Goal: Information Seeking & Learning: Find specific fact

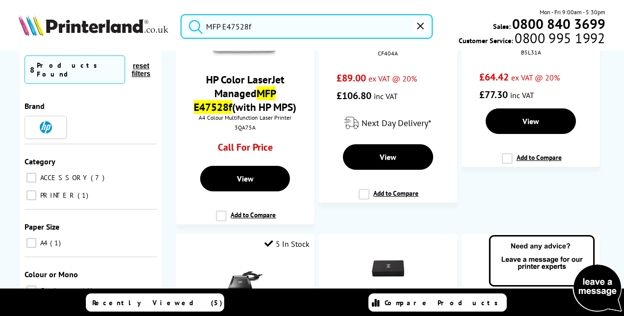
scroll to position [146, 0]
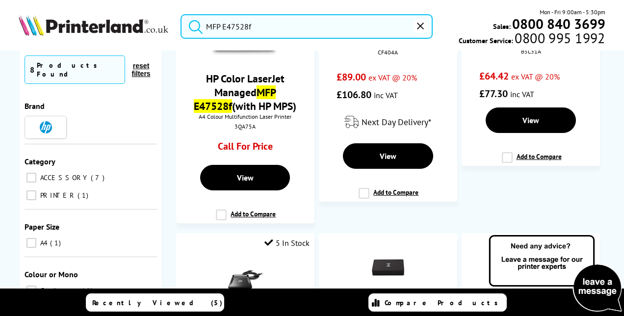
type input "MFP E47528f"
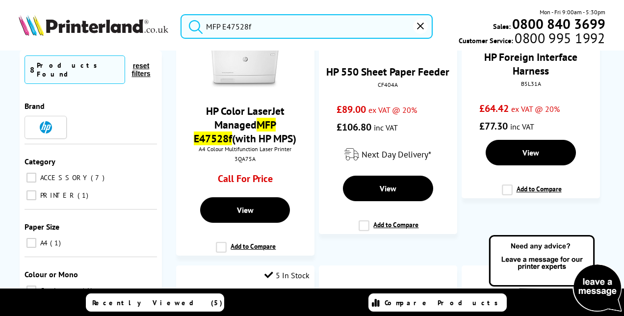
scroll to position [0, 0]
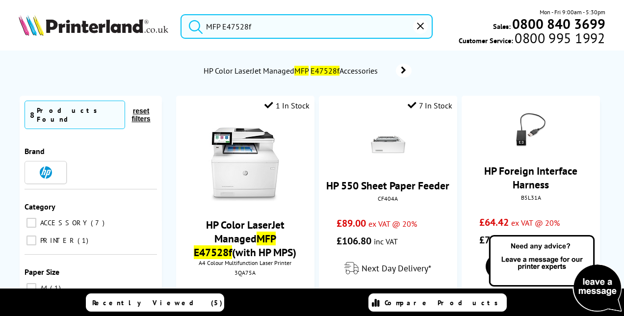
click at [243, 158] on img at bounding box center [245, 164] width 74 height 74
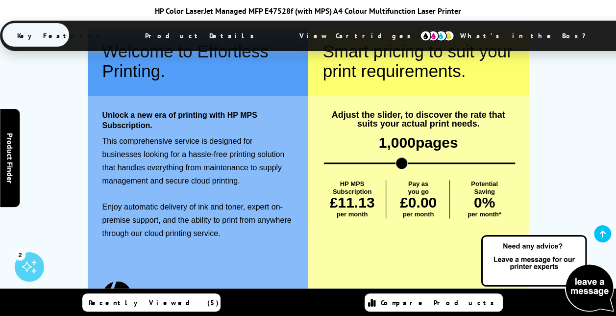
scroll to position [558, 0]
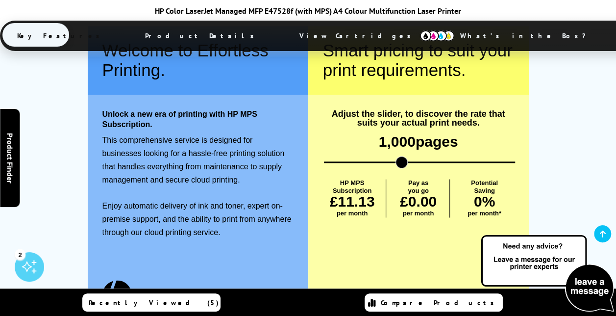
drag, startPoint x: 402, startPoint y: 164, endPoint x: 367, endPoint y: 167, distance: 35.9
drag, startPoint x: 367, startPoint y: 167, endPoint x: 427, endPoint y: 185, distance: 63.4
click at [427, 185] on p "Pay as you go" at bounding box center [418, 186] width 21 height 15
click at [442, 161] on input "range" at bounding box center [419, 161] width 191 height 1
type input "370"
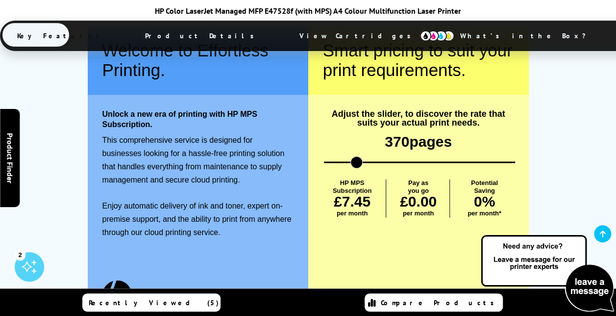
click at [356, 162] on input "range" at bounding box center [419, 161] width 191 height 1
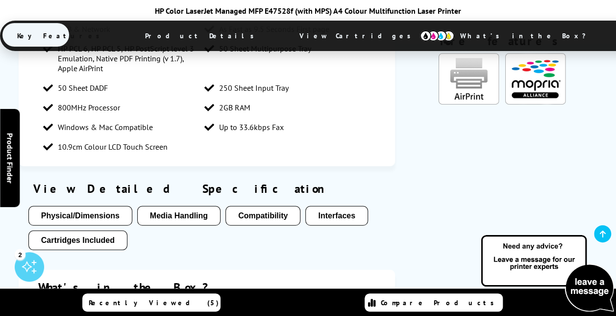
scroll to position [1265, 0]
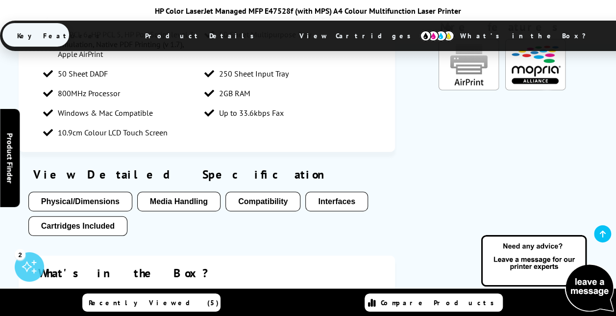
click at [188, 207] on button "Media Handling" at bounding box center [178, 202] width 83 height 20
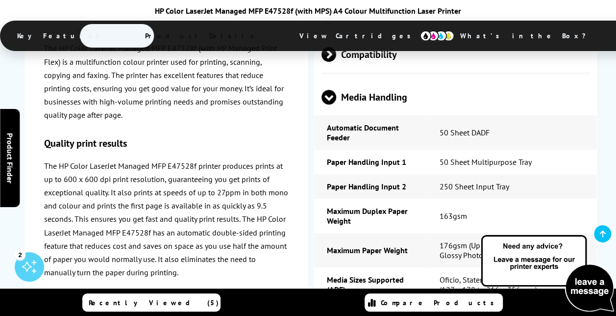
scroll to position [2219, 0]
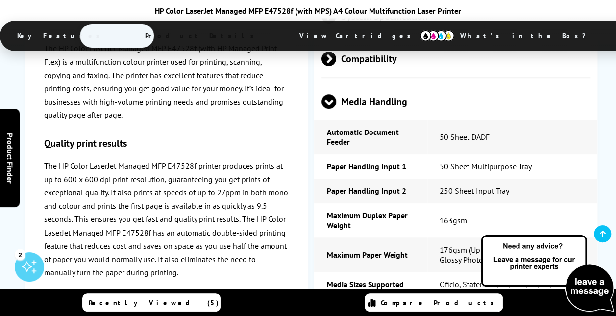
click at [420, 31] on img at bounding box center [437, 35] width 34 height 11
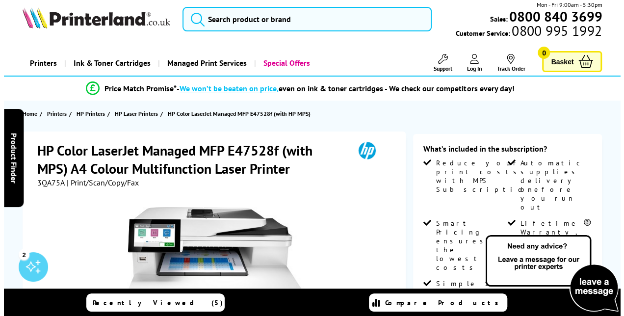
scroll to position [0, 0]
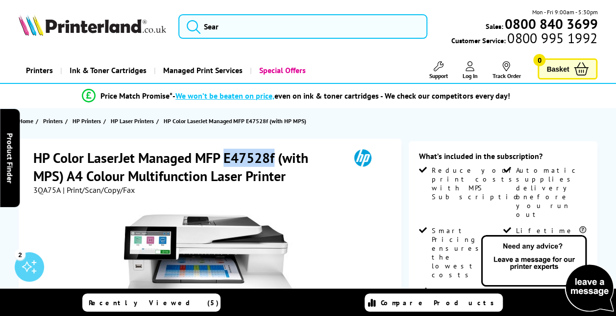
drag, startPoint x: 226, startPoint y: 158, endPoint x: 274, endPoint y: 157, distance: 47.1
click at [274, 157] on h1 "HP Color LaserJet Managed MFP E47528f (with MPS) A4 Colour Multifunction Laser …" at bounding box center [186, 167] width 307 height 36
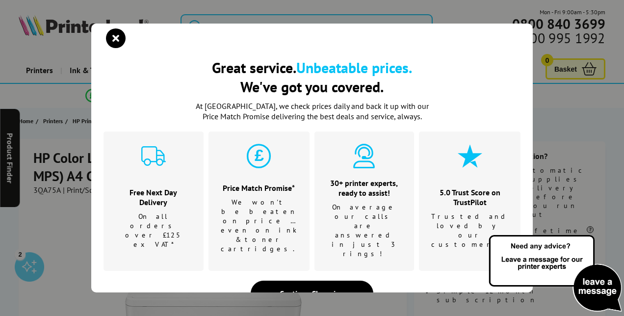
click at [274, 157] on div "Price Match Promise* We won't be beaten on price …even on ink & toner cartridge…" at bounding box center [258, 200] width 101 height 139
click at [275, 19] on div "Great service. Unbeatable prices. We've got you covered. Great service. Unbeata…" at bounding box center [312, 158] width 624 height 316
click at [117, 43] on icon "close modal" at bounding box center [116, 38] width 20 height 20
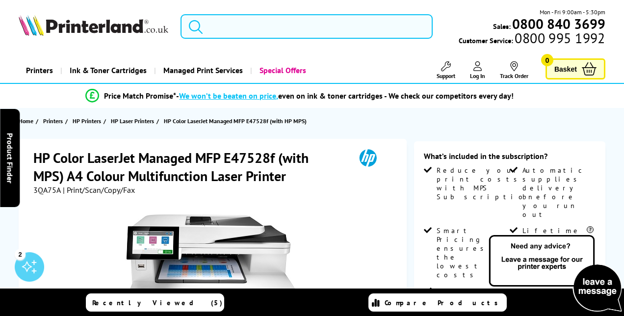
click at [210, 25] on input "search" at bounding box center [306, 26] width 252 height 25
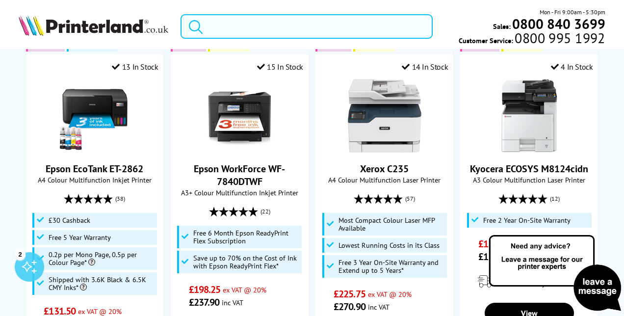
scroll to position [598, 0]
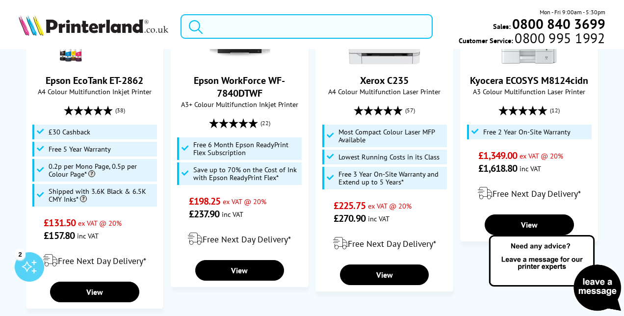
paste input "MFP E47528f"
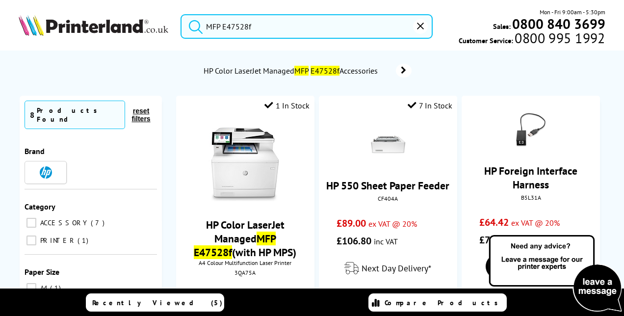
drag, startPoint x: 223, startPoint y: 29, endPoint x: 191, endPoint y: 30, distance: 31.4
click at [191, 30] on form "MFP E47528f" at bounding box center [306, 26] width 252 height 25
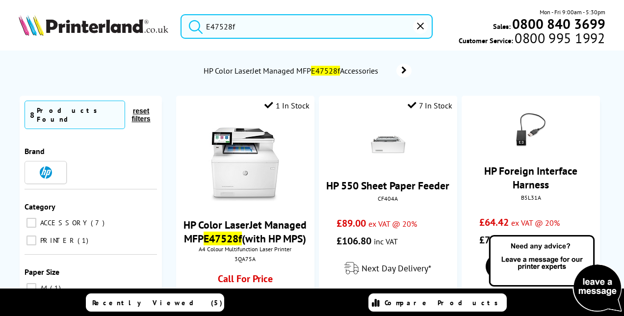
type input "E47528f"
click at [194, 27] on icon "submit" at bounding box center [195, 26] width 15 height 15
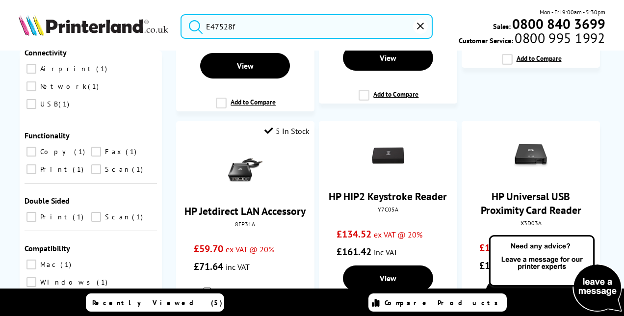
scroll to position [245, 0]
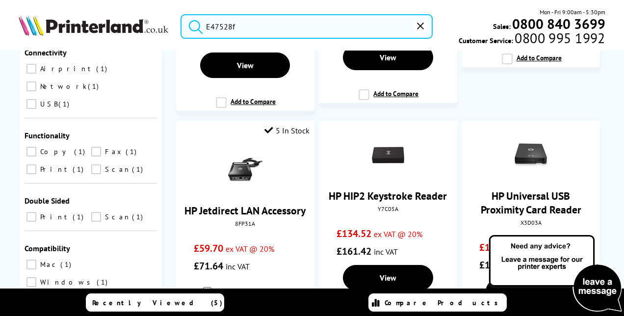
drag, startPoint x: 619, startPoint y: 188, endPoint x: 617, endPoint y: 245, distance: 56.4
click at [616, 245] on img at bounding box center [554, 273] width 137 height 80
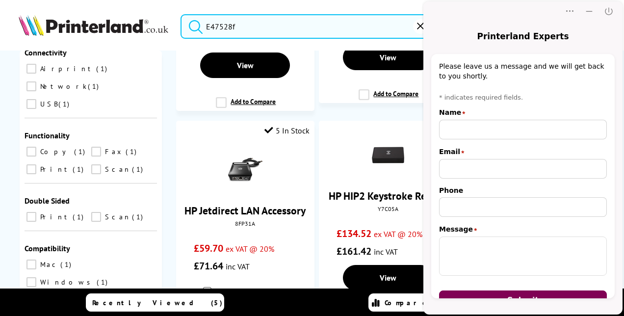
scroll to position [0, 0]
click at [588, 12] on icon "Minimize" at bounding box center [589, 11] width 10 height 10
